Goal: Manage account settings

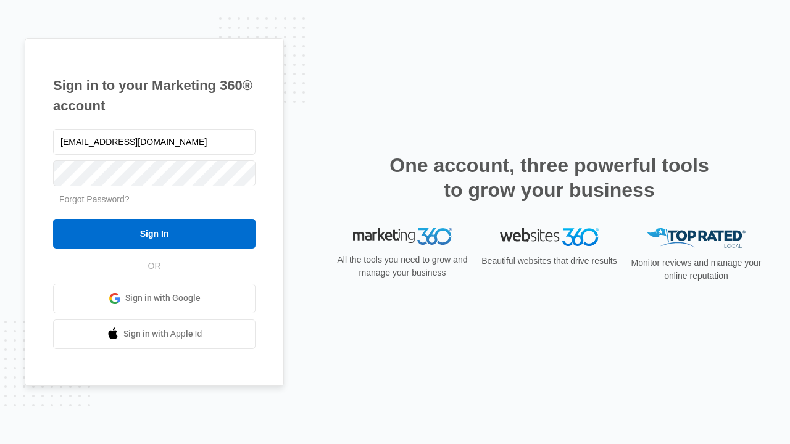
type input "[EMAIL_ADDRESS][DOMAIN_NAME]"
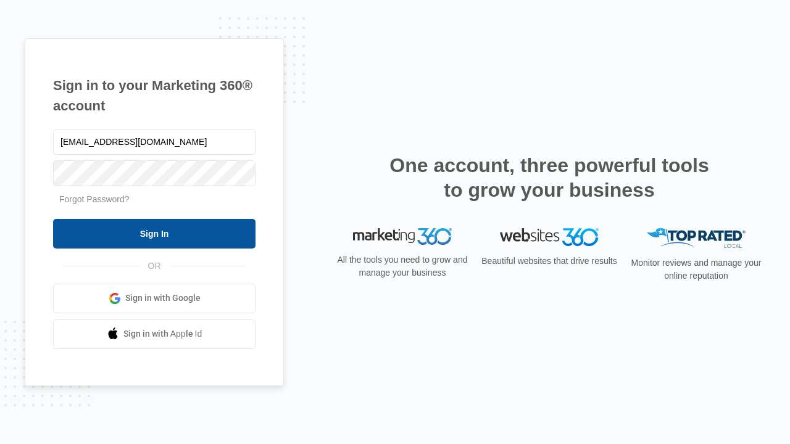
click at [154, 233] on input "Sign In" at bounding box center [154, 234] width 202 height 30
